Goal: Task Accomplishment & Management: Manage account settings

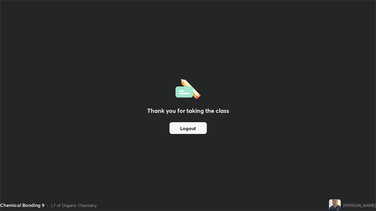
scroll to position [211, 376]
click at [167, 145] on div "Thank you for taking the class Logout" at bounding box center [187, 105] width 375 height 211
click at [180, 129] on button "Logout" at bounding box center [187, 128] width 37 height 12
click at [179, 129] on button "Logout" at bounding box center [187, 128] width 37 height 12
click at [193, 131] on button "Logout" at bounding box center [187, 128] width 37 height 12
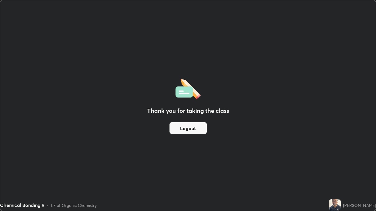
click at [194, 127] on button "Logout" at bounding box center [187, 128] width 37 height 12
click at [341, 207] on img at bounding box center [335, 206] width 12 height 12
click at [341, 206] on img at bounding box center [335, 206] width 12 height 12
click at [341, 205] on img at bounding box center [335, 206] width 12 height 12
click at [191, 132] on button "Logout" at bounding box center [187, 128] width 37 height 12
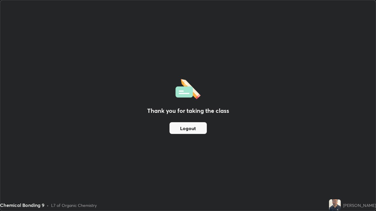
click at [190, 129] on button "Logout" at bounding box center [187, 128] width 37 height 12
click at [190, 128] on button "Logout" at bounding box center [187, 128] width 37 height 12
click at [191, 130] on button "Logout" at bounding box center [187, 128] width 37 height 12
click at [190, 127] on button "Logout" at bounding box center [187, 128] width 37 height 12
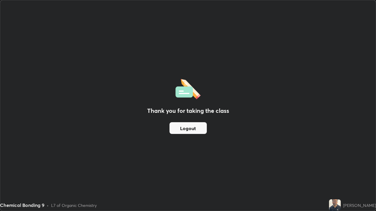
click at [193, 127] on button "Logout" at bounding box center [187, 128] width 37 height 12
click at [193, 130] on button "Logout" at bounding box center [187, 128] width 37 height 12
